Goal: Task Accomplishment & Management: Manage account settings

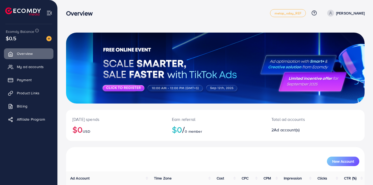
click at [62, 151] on div "[DATE] spends $0 USD Earn referral $0 / 0 member Total ad accounts 2 Ad account…" at bounding box center [215, 124] width 315 height 249
drag, startPoint x: 0, startPoint y: 0, endPoint x: 105, endPoint y: 135, distance: 170.6
click at [62, 151] on div "[DATE] spends $0 USD Earn referral $0 / 0 member Total ad accounts 2 Ad account…" at bounding box center [215, 124] width 315 height 249
click at [49, 39] on img at bounding box center [48, 38] width 5 height 5
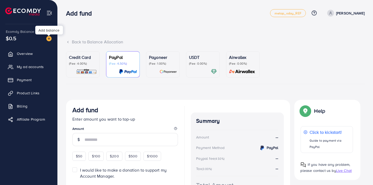
click at [49, 39] on img at bounding box center [48, 38] width 5 height 5
click at [85, 54] on p "Credit Card" at bounding box center [83, 57] width 28 height 6
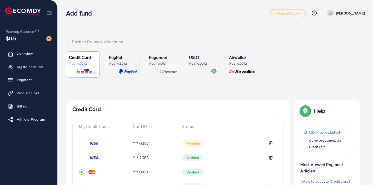
click at [85, 54] on p "Credit Card" at bounding box center [83, 57] width 28 height 6
drag, startPoint x: 101, startPoint y: 54, endPoint x: 75, endPoint y: 67, distance: 28.6
drag, startPoint x: 75, startPoint y: 67, endPoint x: 91, endPoint y: 64, distance: 16.3
click at [88, 64] on p "(Fee: 4.00%)" at bounding box center [83, 64] width 28 height 4
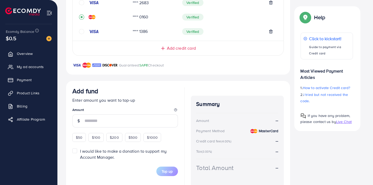
scroll to position [175, 0]
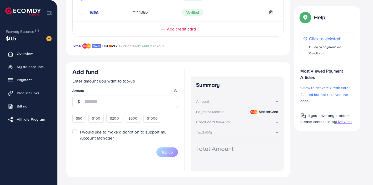
drag, startPoint x: 364, startPoint y: 112, endPoint x: 374, endPoint y: 119, distance: 12.1
click at [83, 14] on icon "circle" at bounding box center [81, 12] width 5 height 5
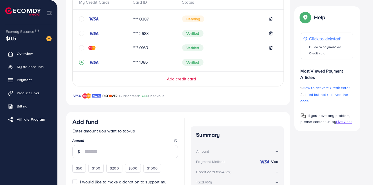
scroll to position [115, 0]
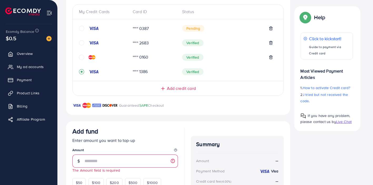
click at [82, 58] on icon "circle" at bounding box center [81, 57] width 5 height 5
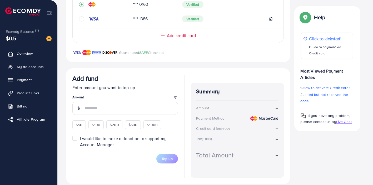
scroll to position [175, 0]
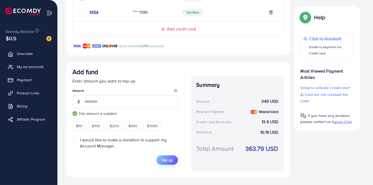
type input "***"
click at [163, 159] on span "Top up" at bounding box center [167, 160] width 11 height 5
click at [84, 137] on span "I would like to make a donation to support my Account Manager." at bounding box center [123, 143] width 87 height 12
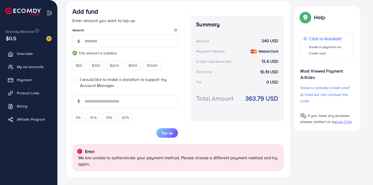
scroll to position [235, 0]
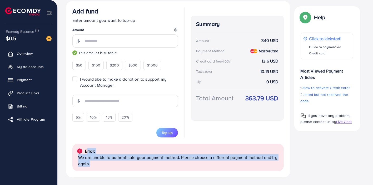
drag, startPoint x: 84, startPoint y: 149, endPoint x: 97, endPoint y: 178, distance: 31.3
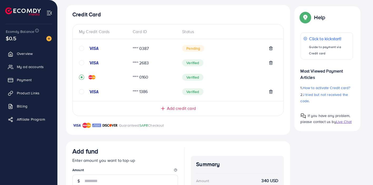
scroll to position [83, 0]
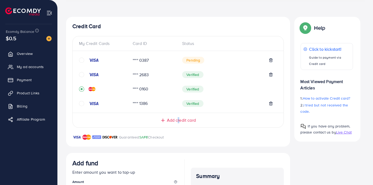
drag, startPoint x: 180, startPoint y: 125, endPoint x: 177, endPoint y: 121, distance: 4.0
click at [177, 121] on div "My Credit Cards Card ID Status **** 0387 Pending **** 2683 Verified **** 0160 V…" at bounding box center [177, 82] width 211 height 92
click at [177, 121] on span "Add credit card" at bounding box center [181, 120] width 29 height 6
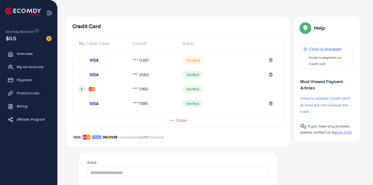
click at [268, 60] on div "Pending" at bounding box center [227, 60] width 91 height 7
click at [272, 60] on icon at bounding box center [271, 60] width 4 height 4
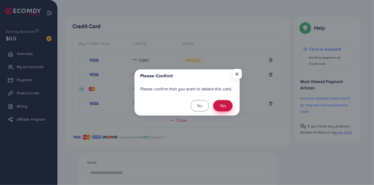
click at [224, 107] on button "Yes" at bounding box center [222, 105] width 19 height 11
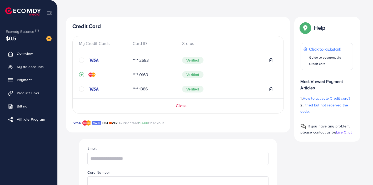
click at [181, 108] on span "Close" at bounding box center [181, 106] width 11 height 6
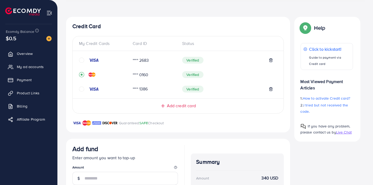
click at [181, 108] on span "Add credit card" at bounding box center [181, 106] width 29 height 6
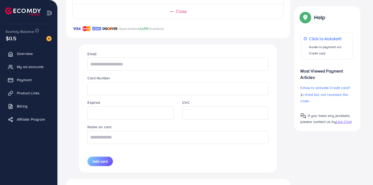
scroll to position [182, 0]
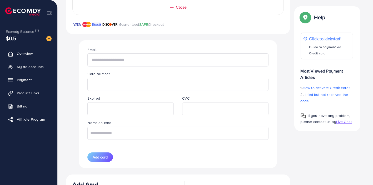
click at [134, 59] on input "text" at bounding box center [177, 59] width 181 height 13
click at [151, 57] on input "text" at bounding box center [177, 59] width 181 height 13
type input "*"
type input "**********"
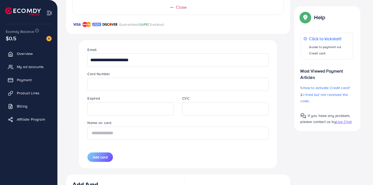
click at [125, 132] on input "text" at bounding box center [177, 133] width 181 height 13
type input "******"
click at [106, 159] on button "Add card" at bounding box center [100, 157] width 26 height 9
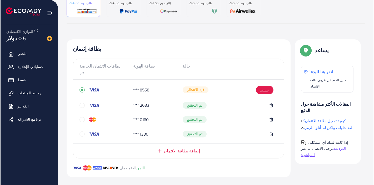
scroll to position [61, 0]
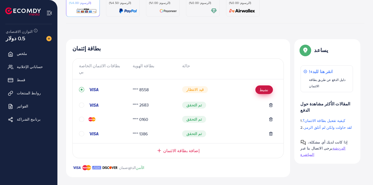
click at [266, 87] on font "نشيط" at bounding box center [264, 89] width 9 height 5
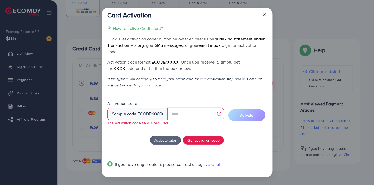
scroll to position [61, 0]
click at [192, 112] on input "text" at bounding box center [195, 114] width 57 height 13
click at [188, 115] on input "text" at bounding box center [195, 114] width 57 height 13
click at [264, 16] on icon at bounding box center [264, 15] width 4 height 4
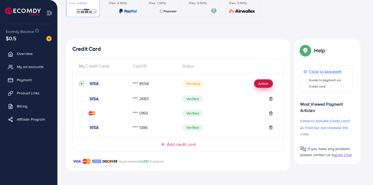
click at [261, 86] on button "Active" at bounding box center [263, 84] width 19 height 8
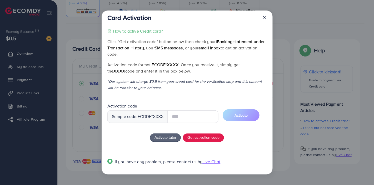
click at [188, 117] on input "text" at bounding box center [192, 117] width 51 height 13
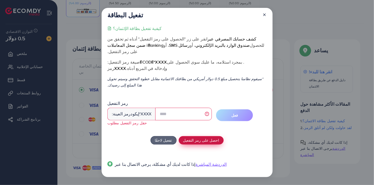
click at [199, 138] on font "احصل على رمز التفعيل" at bounding box center [201, 141] width 36 height 6
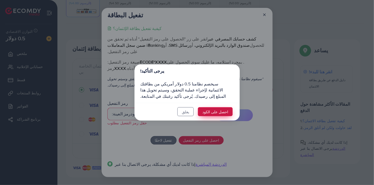
click at [215, 111] on font "احصل على الكود" at bounding box center [215, 112] width 26 height 6
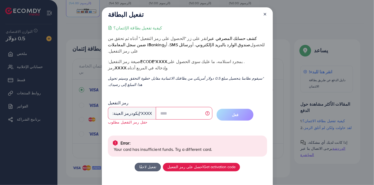
scroll to position [20, 0]
